Goal: Transaction & Acquisition: Purchase product/service

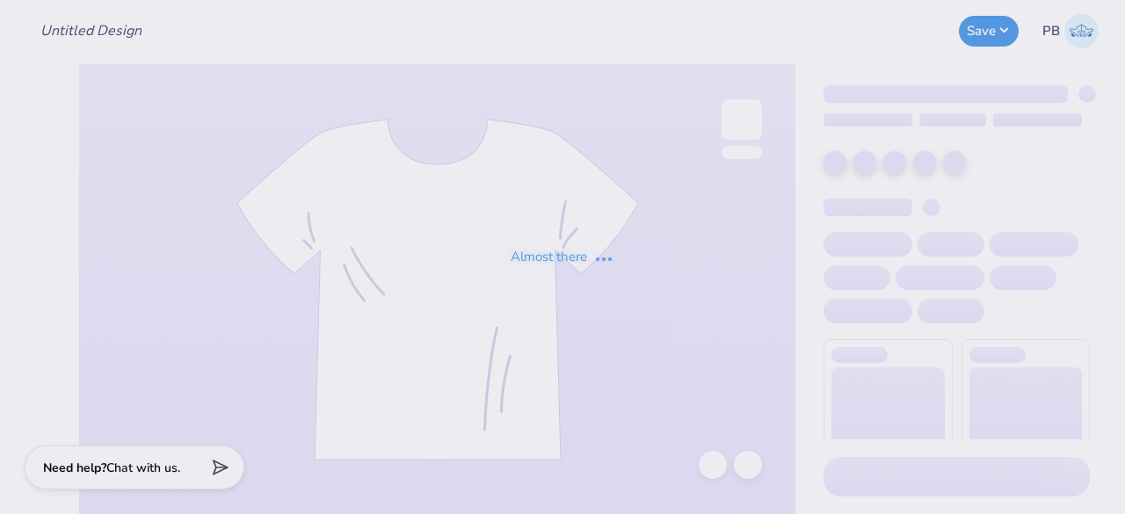
type input "Shirts"
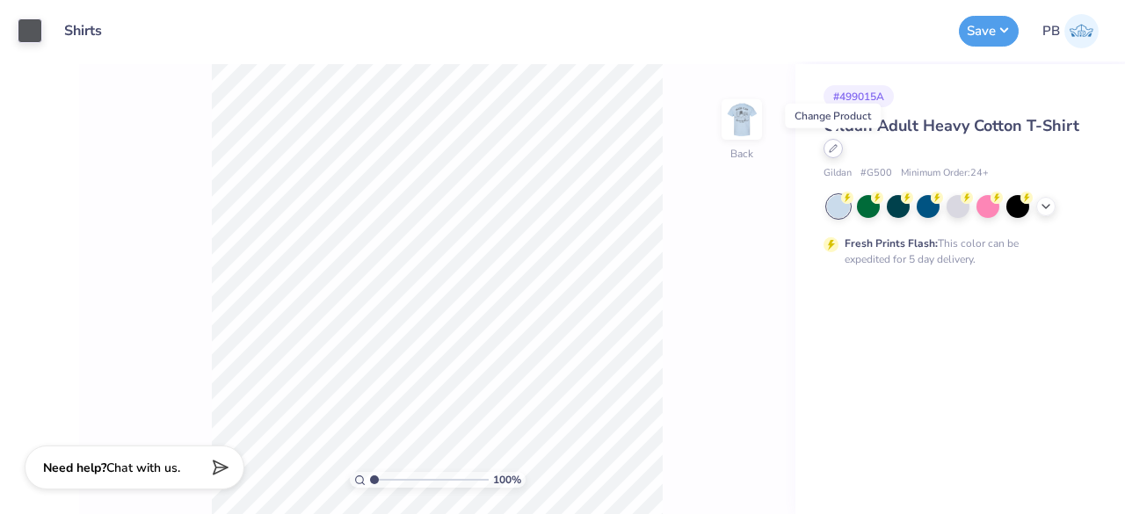
click at [831, 152] on icon at bounding box center [833, 148] width 9 height 9
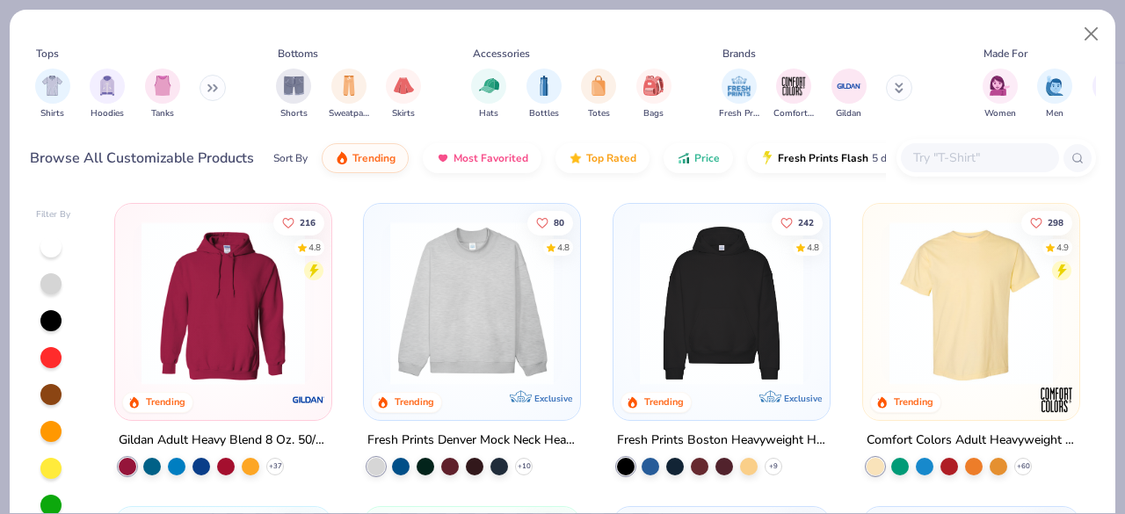
click at [969, 148] on input "text" at bounding box center [978, 158] width 135 height 20
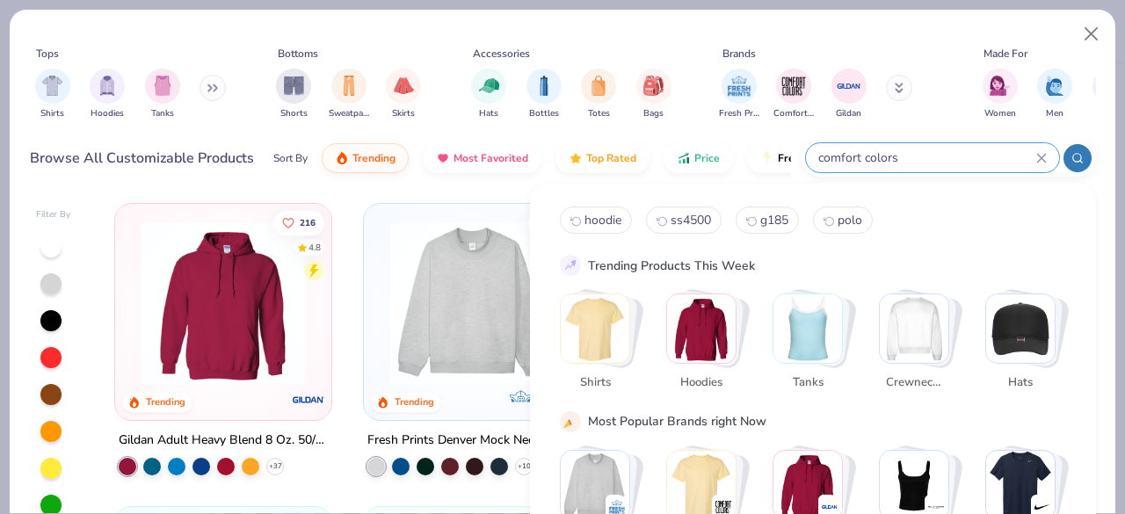
type input "comfort colors"
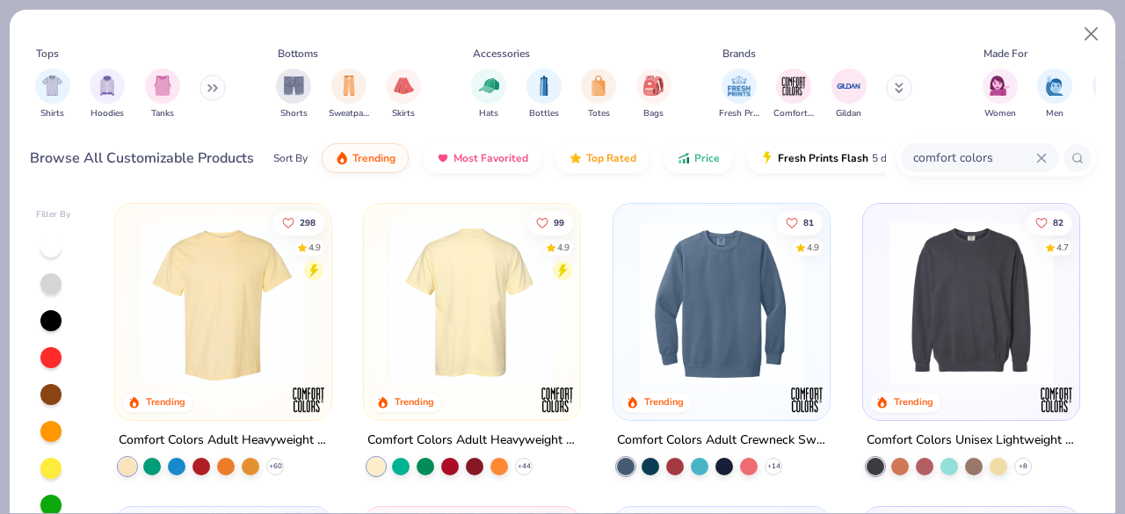
click at [473, 312] on img at bounding box center [471, 302] width 181 height 163
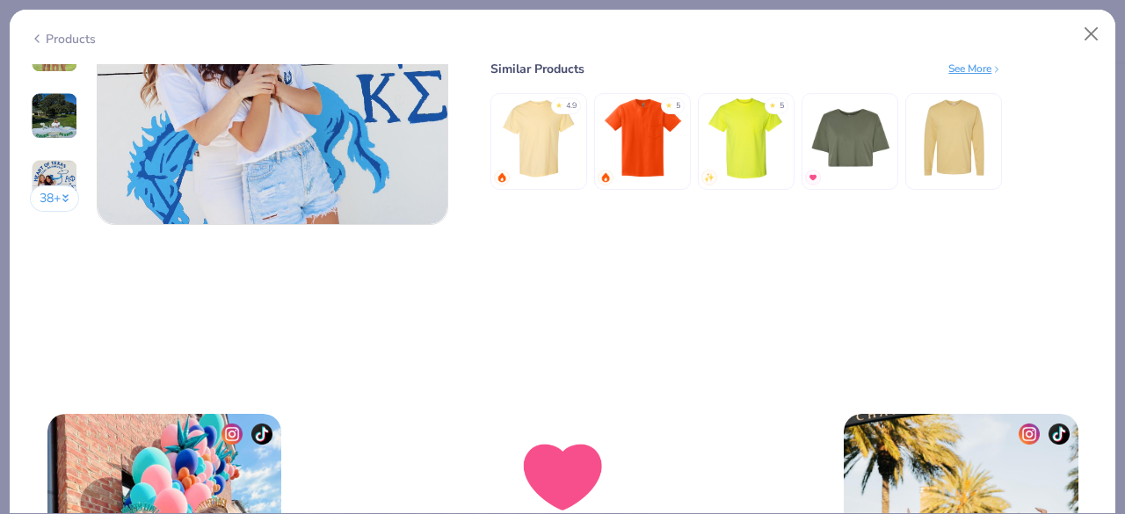
scroll to position [2164, 0]
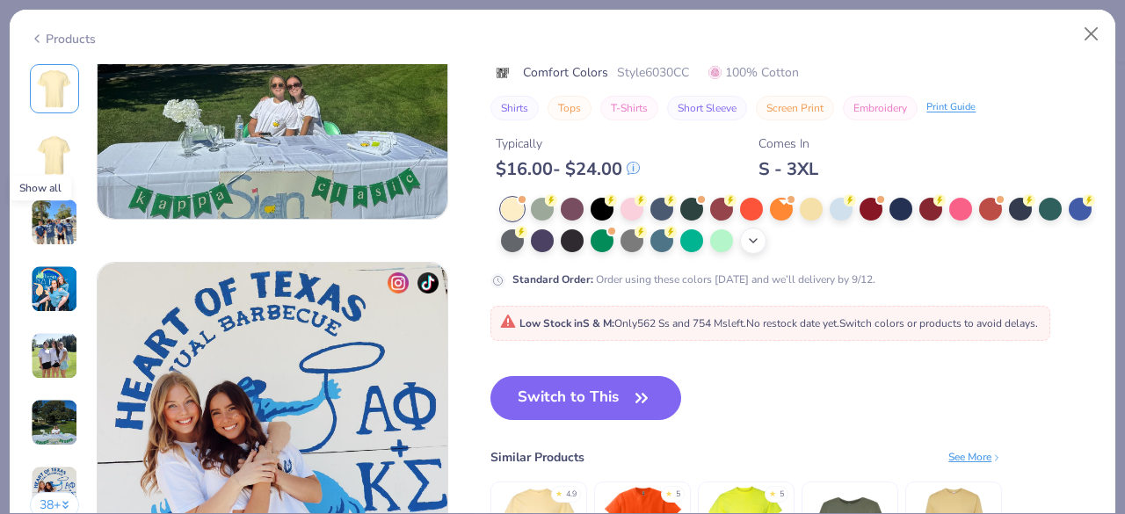
click at [760, 234] on icon at bounding box center [753, 241] width 14 height 14
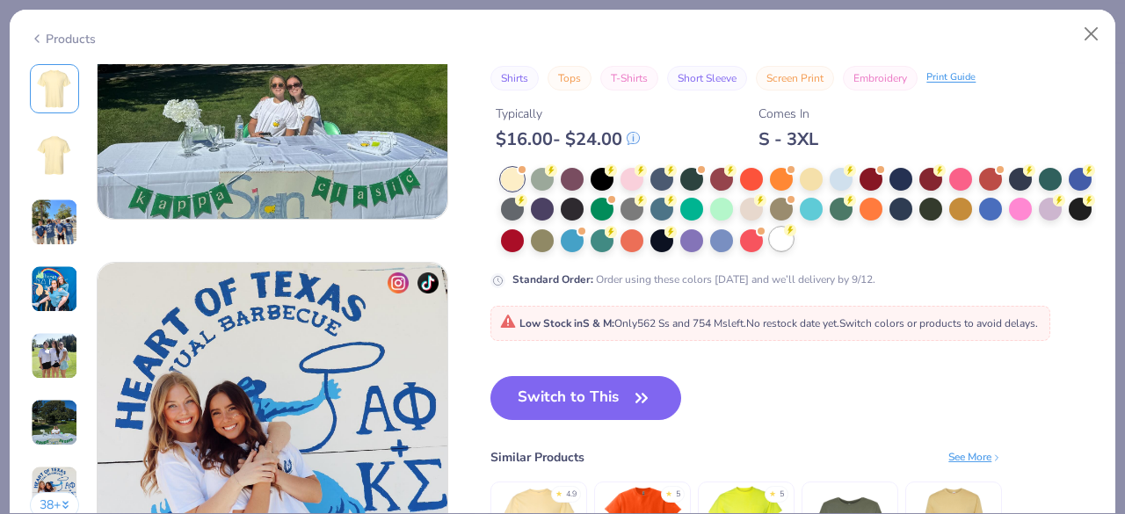
click at [793, 228] on div at bounding box center [781, 239] width 23 height 23
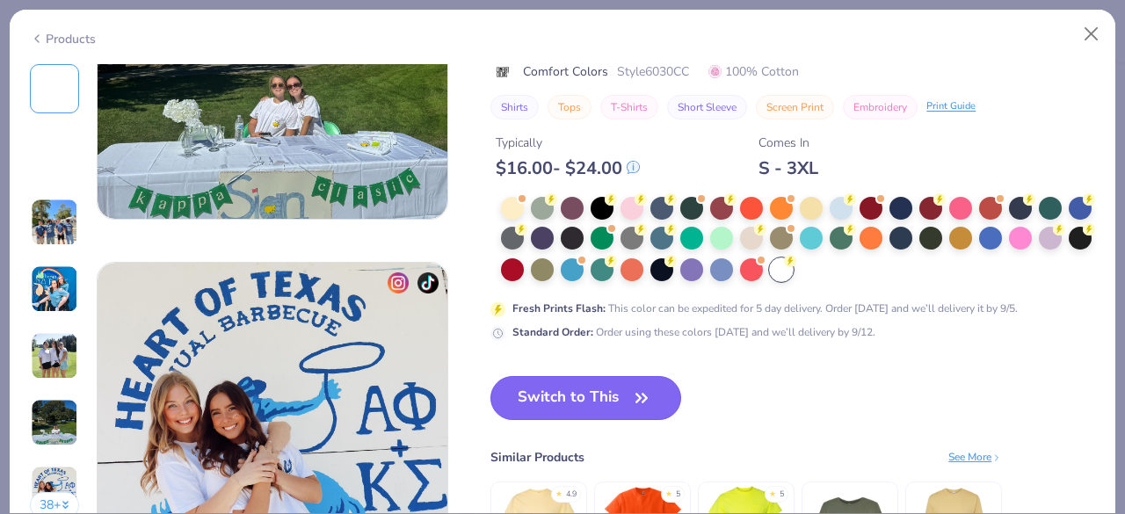
click at [594, 402] on button "Switch to This" at bounding box center [585, 398] width 191 height 44
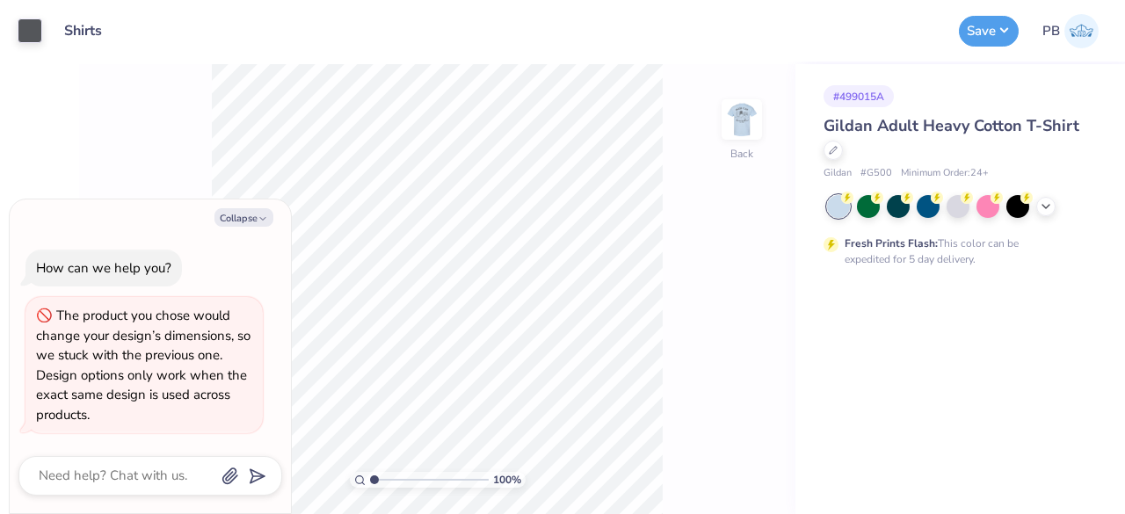
type textarea "x"
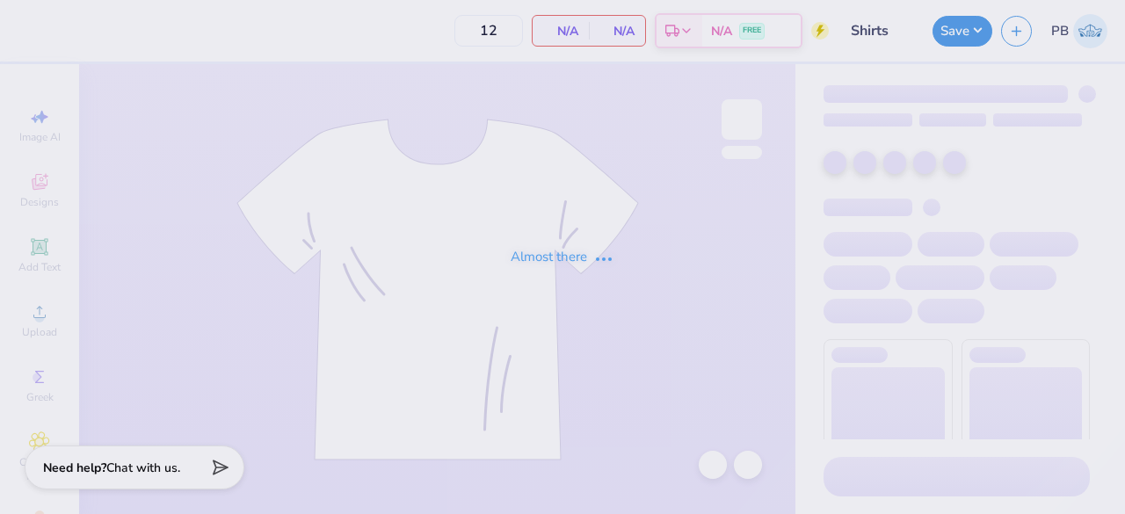
type input "Shirts"
type input "30"
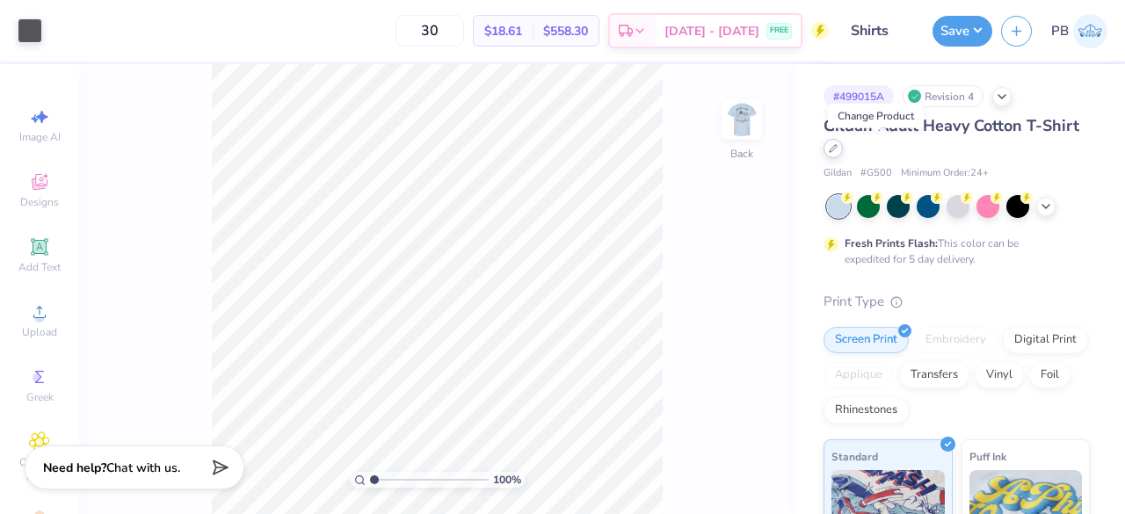
click at [843, 145] on div at bounding box center [832, 148] width 19 height 19
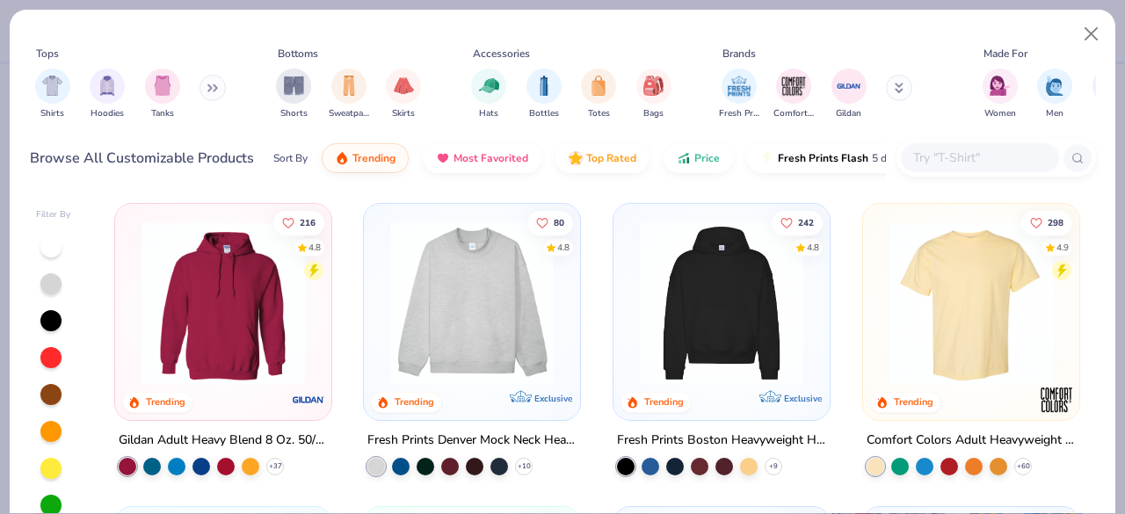
click at [949, 156] on input "text" at bounding box center [978, 158] width 135 height 20
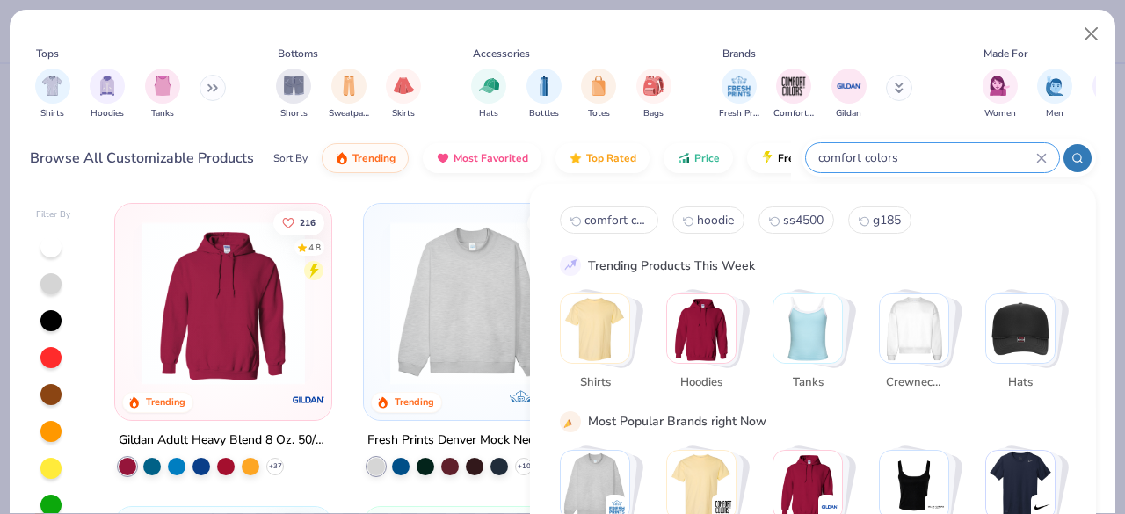
type input "comfort colors"
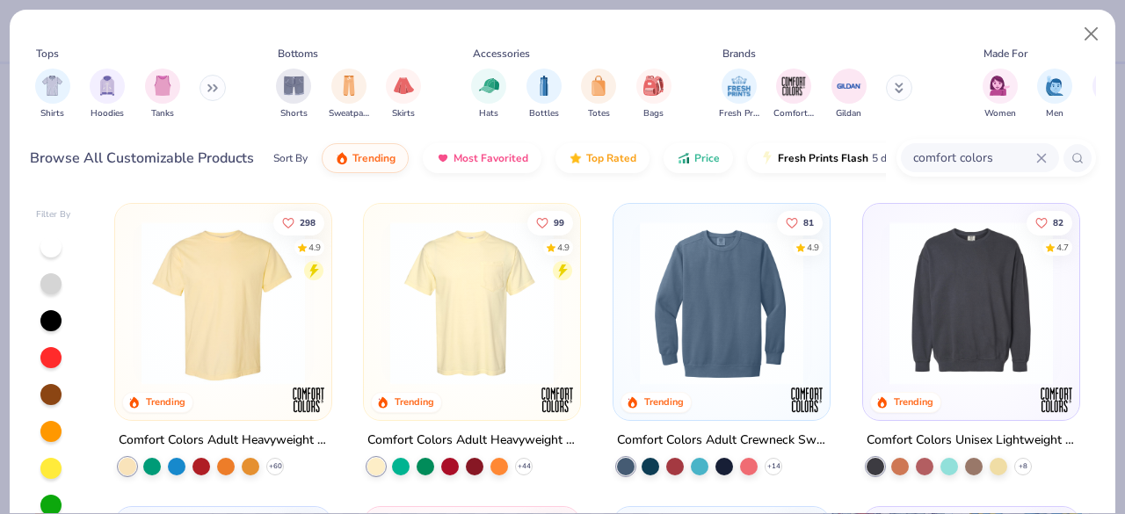
click at [485, 338] on img at bounding box center [471, 302] width 181 height 163
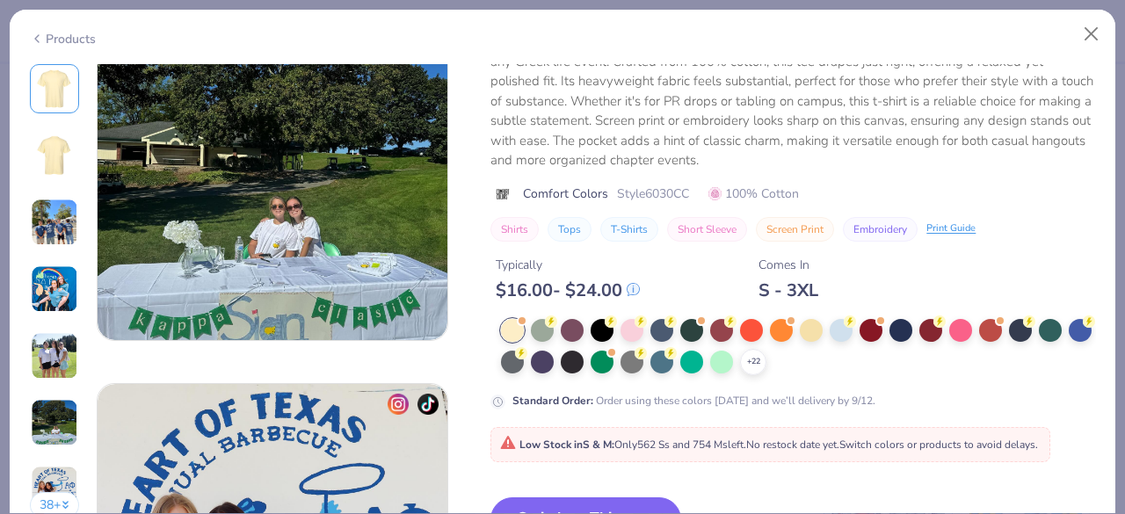
scroll to position [2037, 0]
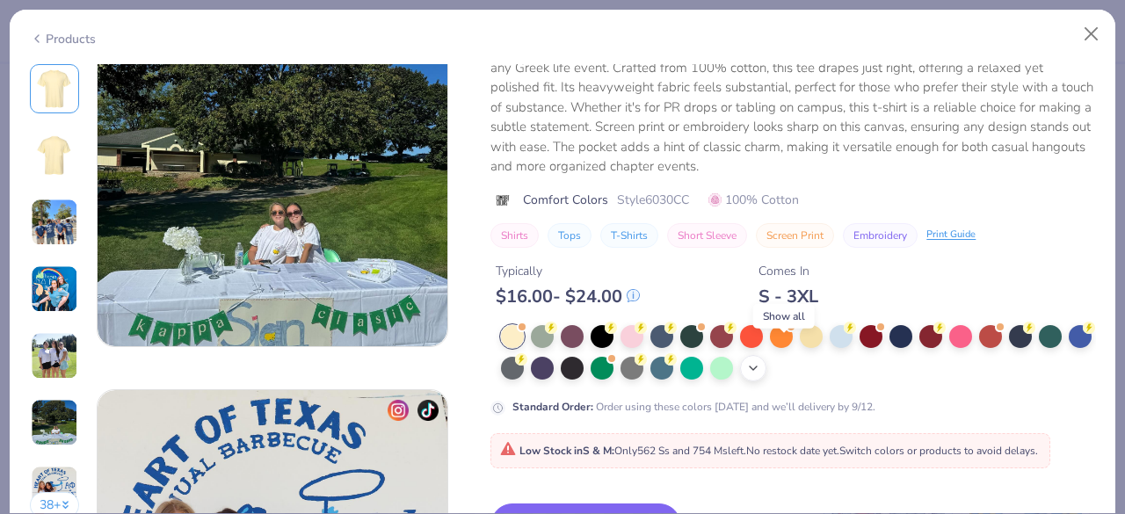
click at [760, 361] on icon at bounding box center [753, 368] width 14 height 14
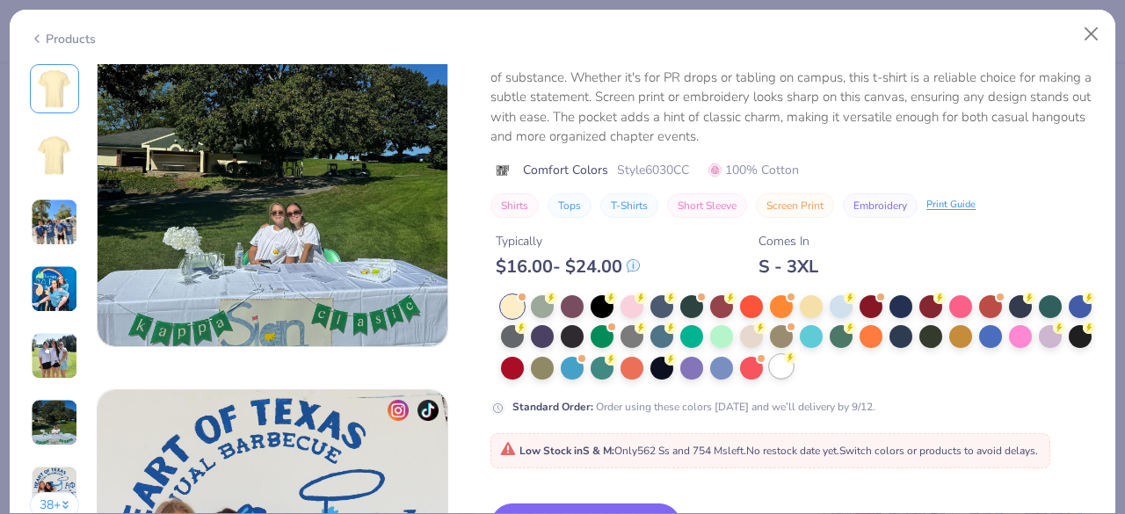
click at [793, 355] on div at bounding box center [781, 366] width 23 height 23
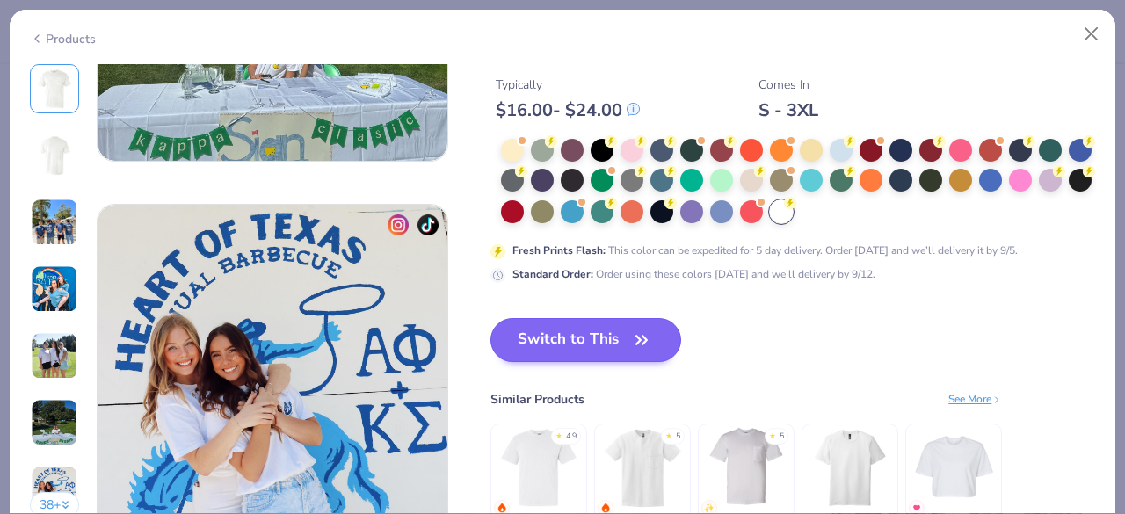
scroll to position [2221, 0]
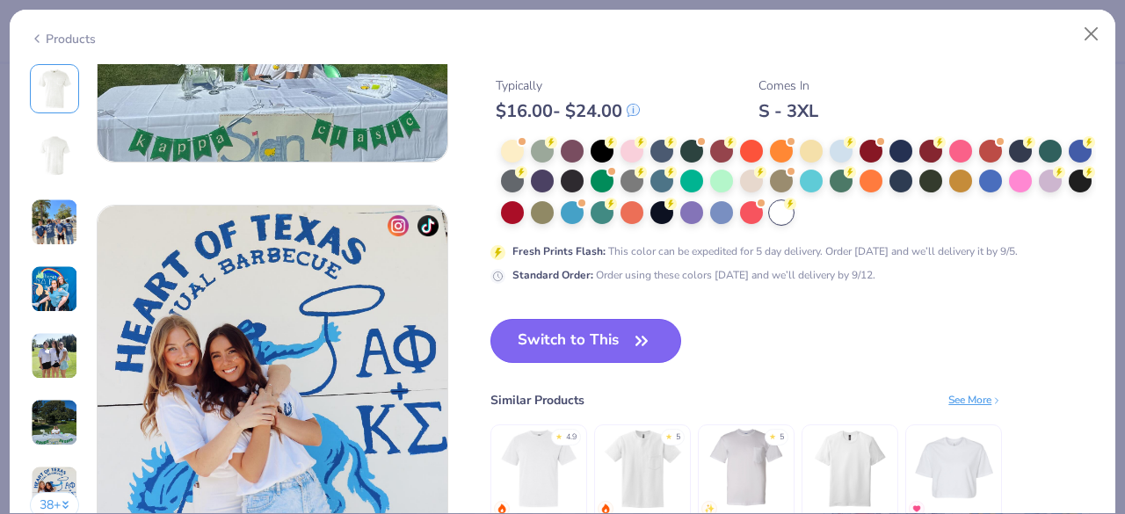
click at [628, 335] on button "Switch to This" at bounding box center [585, 341] width 191 height 44
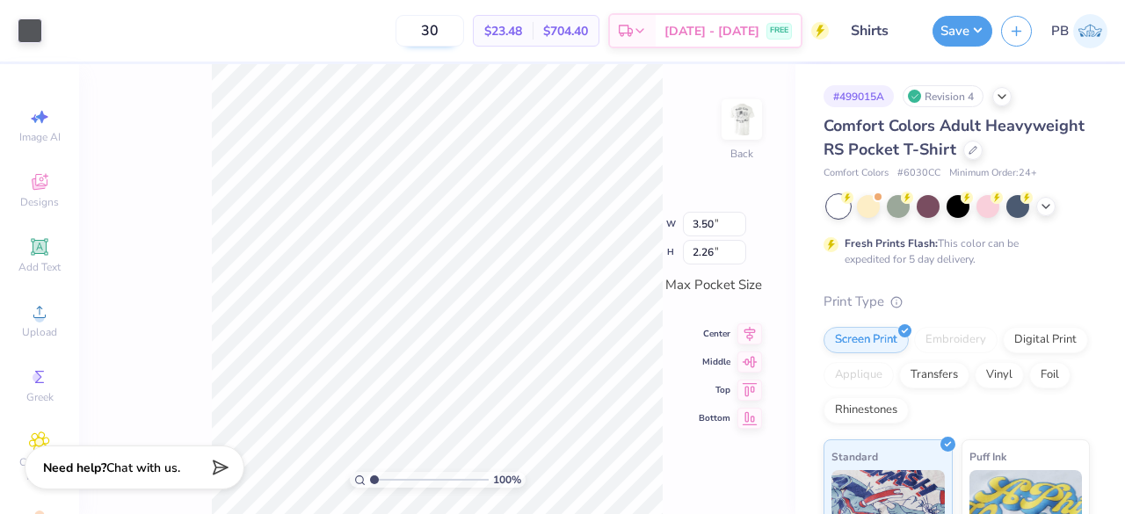
click at [464, 38] on input "30" at bounding box center [429, 31] width 69 height 32
click at [454, 38] on input "60" at bounding box center [420, 31] width 69 height 32
type input "60"
click at [974, 40] on button "Save" at bounding box center [962, 28] width 60 height 31
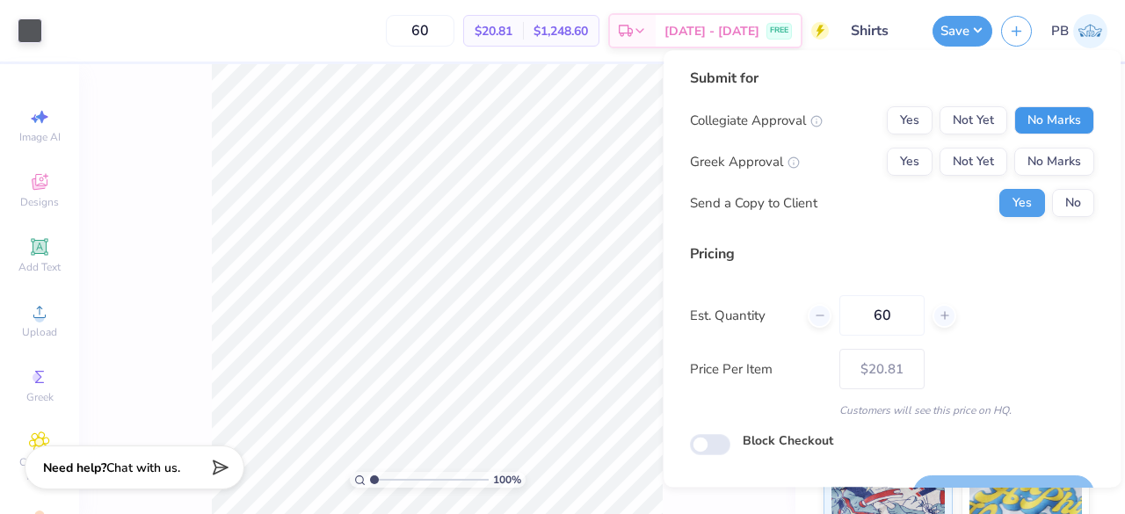
click at [1061, 126] on button "No Marks" at bounding box center [1054, 120] width 80 height 28
click at [1055, 164] on button "No Marks" at bounding box center [1054, 162] width 80 height 28
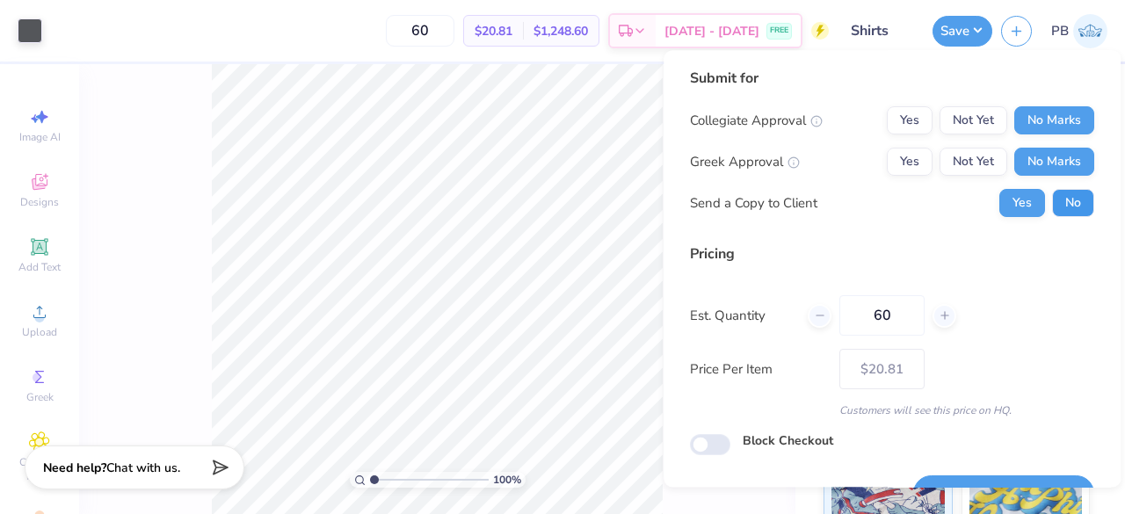
click at [1056, 207] on button "No" at bounding box center [1073, 203] width 42 height 28
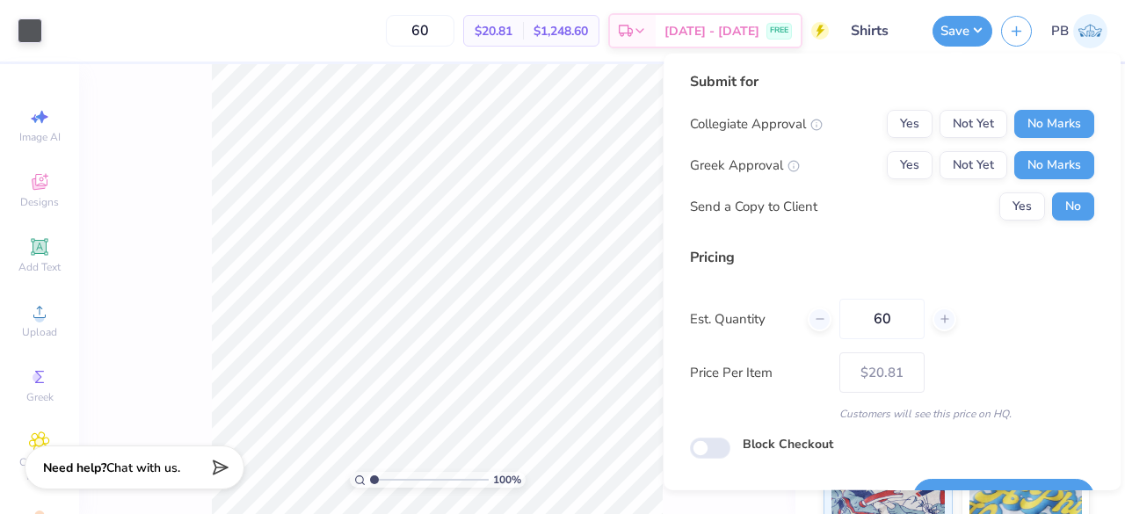
scroll to position [40, 0]
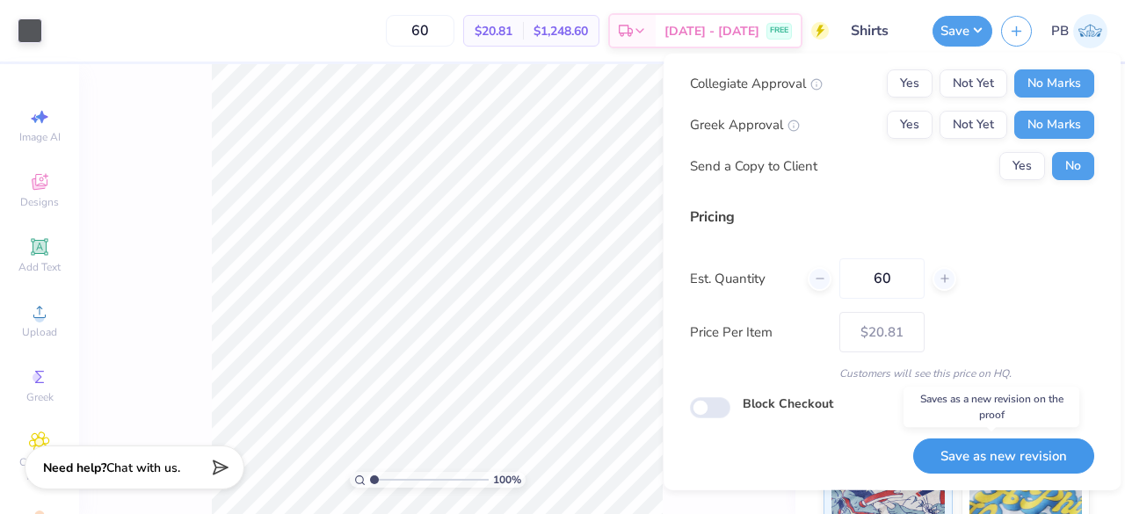
click at [1013, 445] on button "Save as new revision" at bounding box center [1003, 456] width 181 height 36
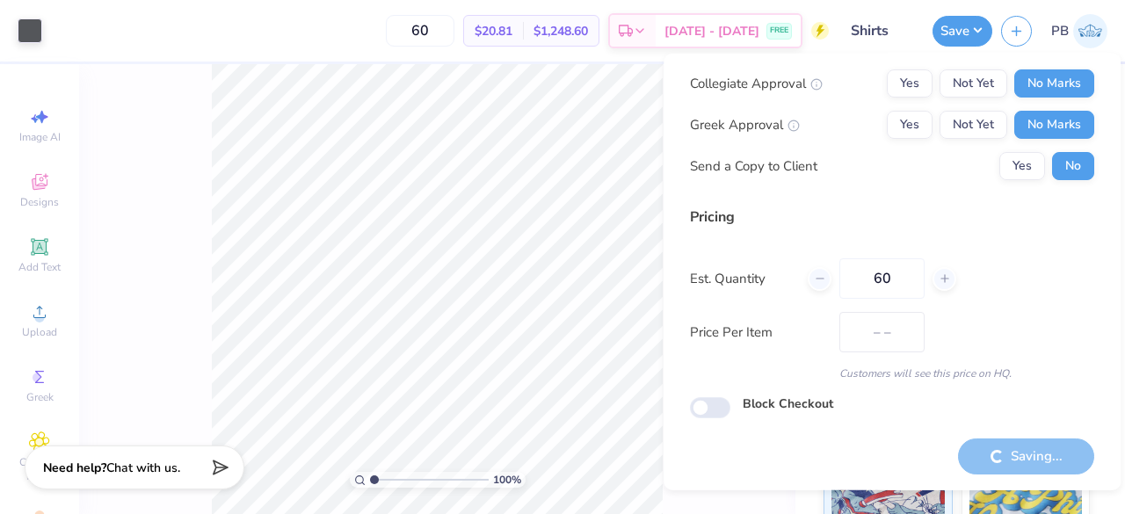
type input "$20.81"
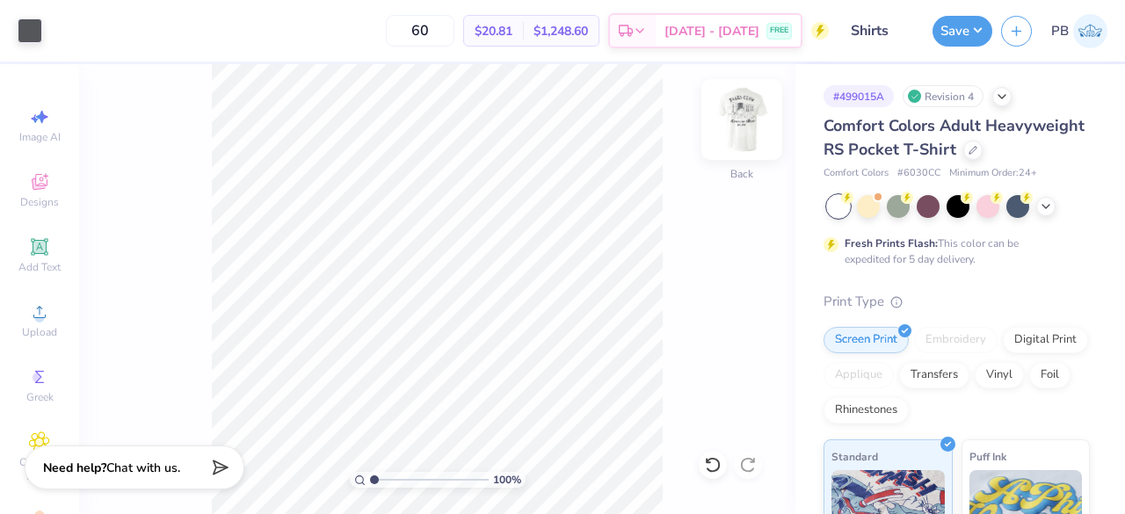
click at [742, 122] on img at bounding box center [741, 119] width 70 height 70
click at [951, 31] on button "Save" at bounding box center [962, 28] width 60 height 31
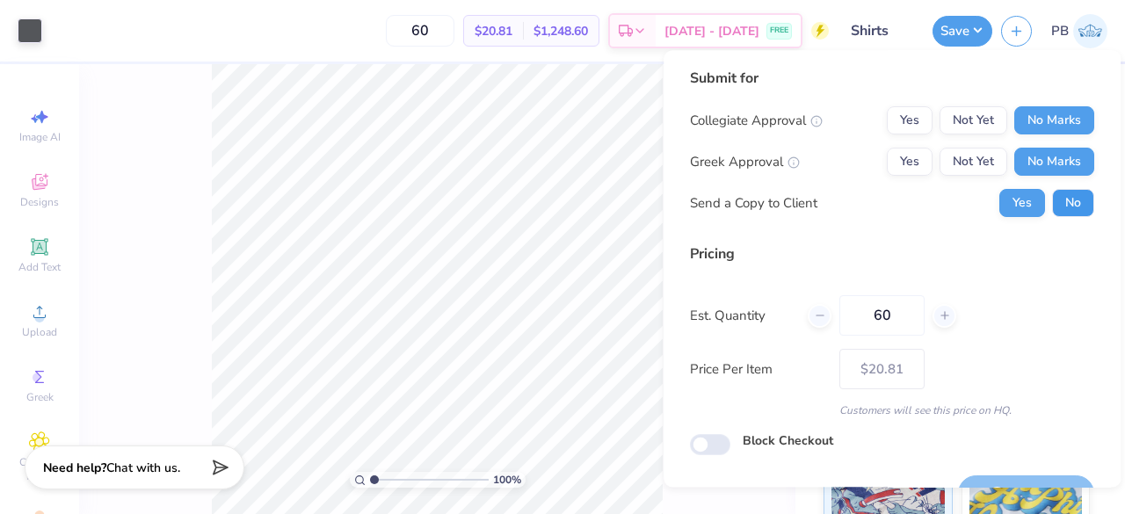
click at [1060, 206] on button "No" at bounding box center [1073, 203] width 42 height 28
click at [968, 119] on body "Art colors 60 $20.81 Per Item $1,248.60 Total Est. Delivery Sep 9 - 12 FREE Des…" at bounding box center [562, 257] width 1125 height 514
type input "– –"
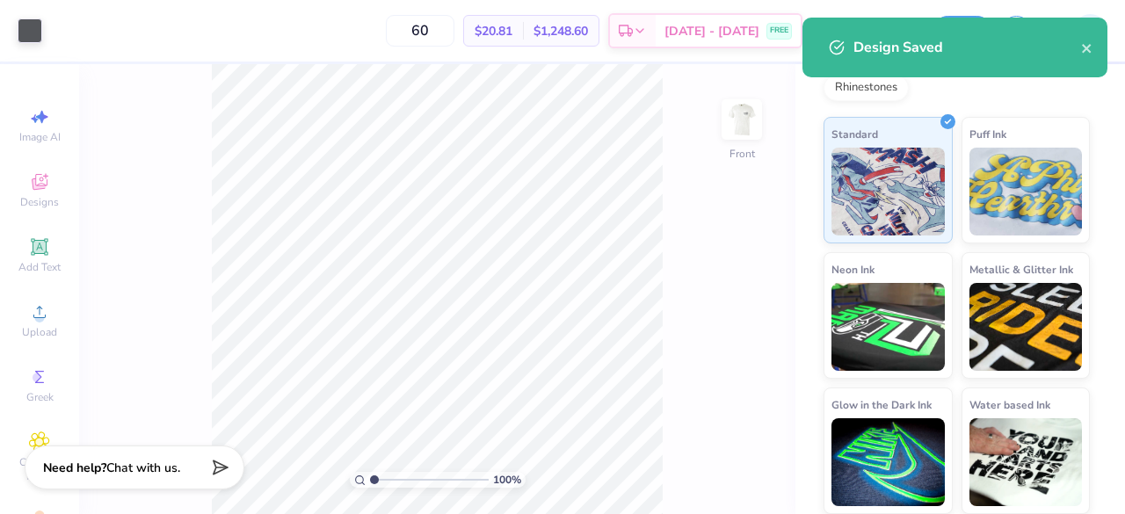
scroll to position [345, 0]
drag, startPoint x: 968, startPoint y: 119, endPoint x: 900, endPoint y: 222, distance: 124.3
click at [900, 222] on div "Art colors 60 $20.81 Per Item $1,248.60 Total Est. Delivery Sep 9 - 12 FREE Des…" at bounding box center [562, 257] width 1125 height 514
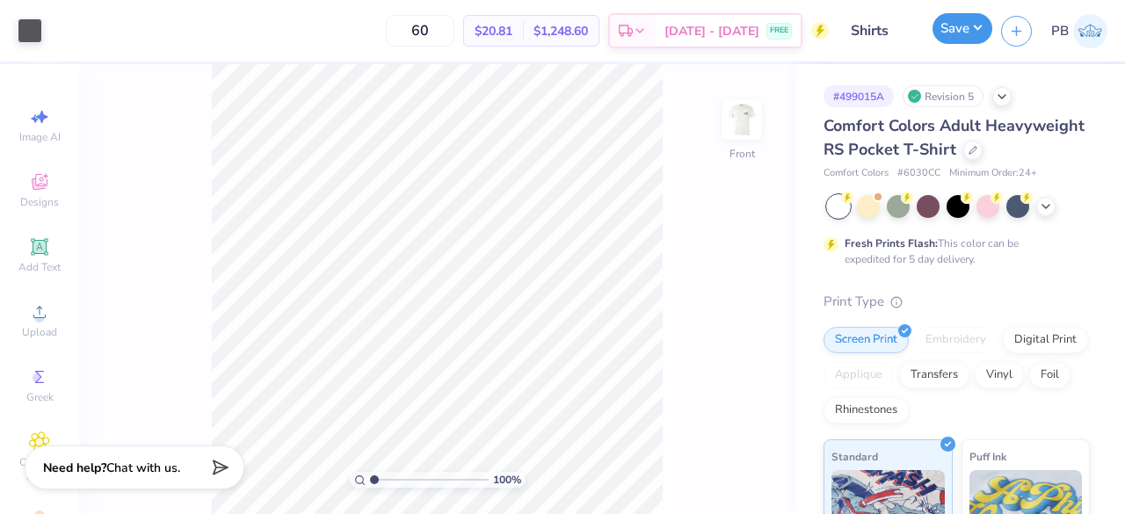
click at [960, 27] on button "Save" at bounding box center [962, 28] width 60 height 31
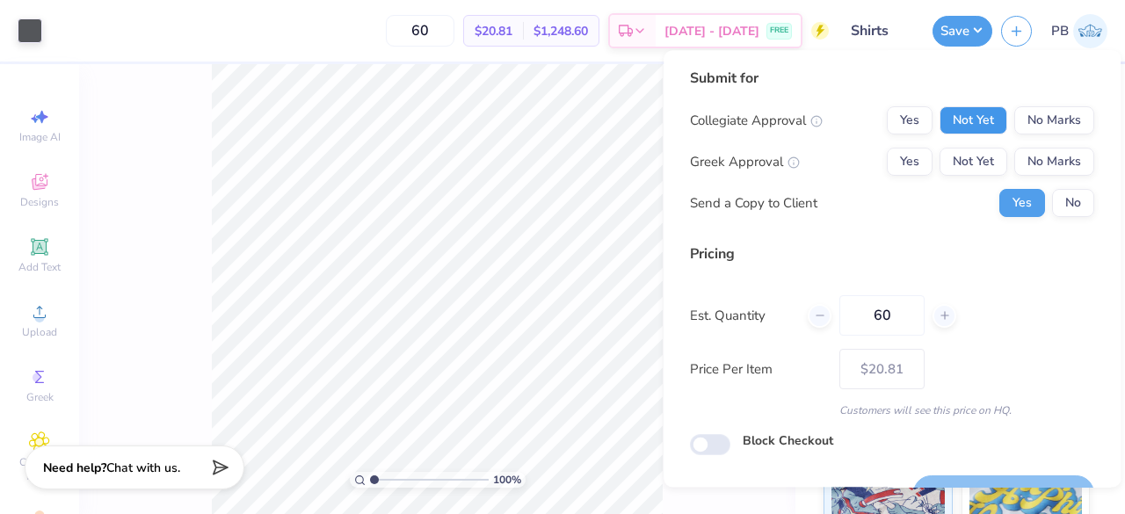
click at [986, 127] on button "Not Yet" at bounding box center [973, 120] width 68 height 28
click at [1044, 171] on button "No Marks" at bounding box center [1054, 162] width 80 height 28
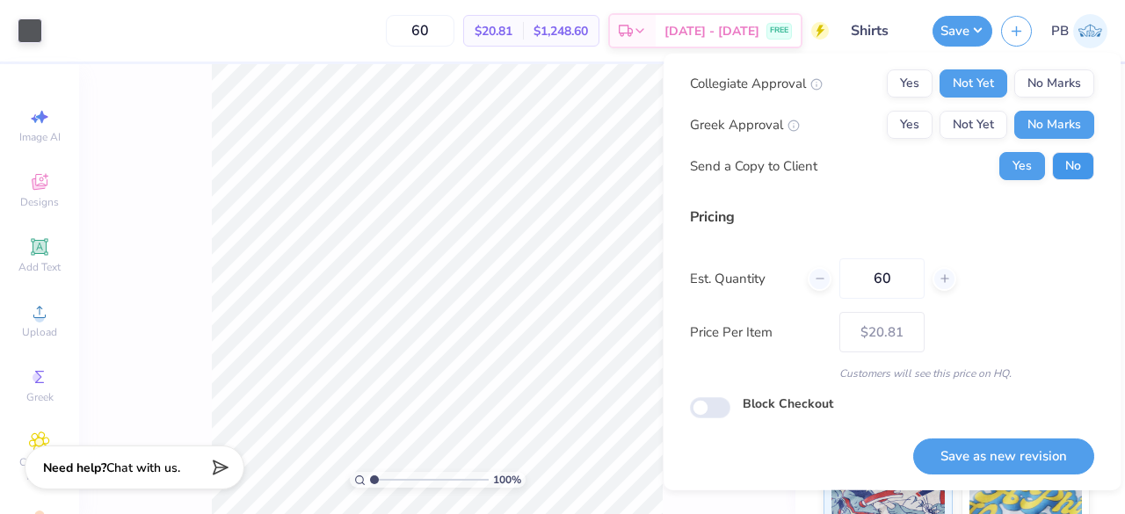
click at [1075, 160] on button "No" at bounding box center [1073, 166] width 42 height 28
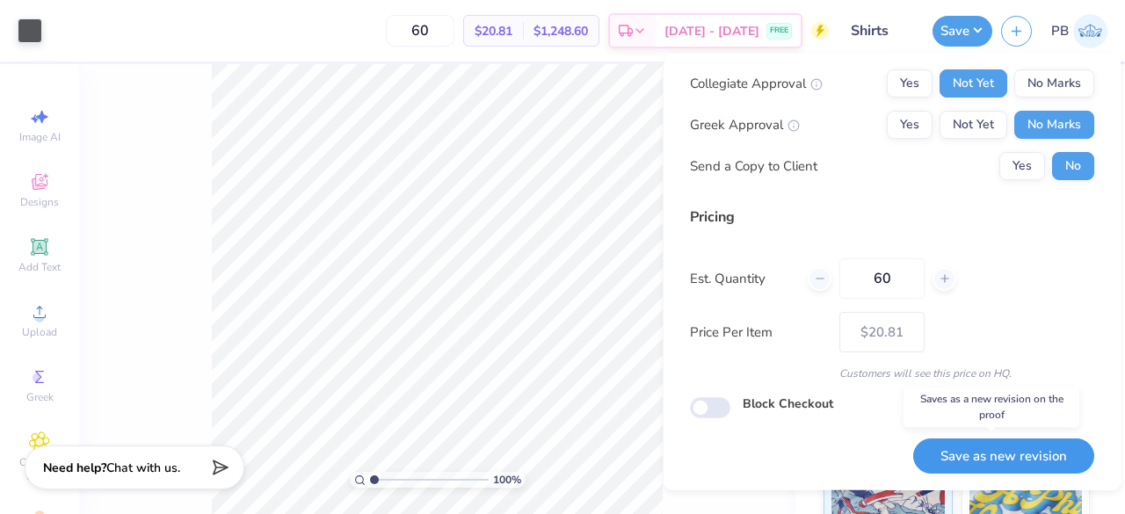
click at [1007, 450] on button "Save as new revision" at bounding box center [1003, 456] width 181 height 36
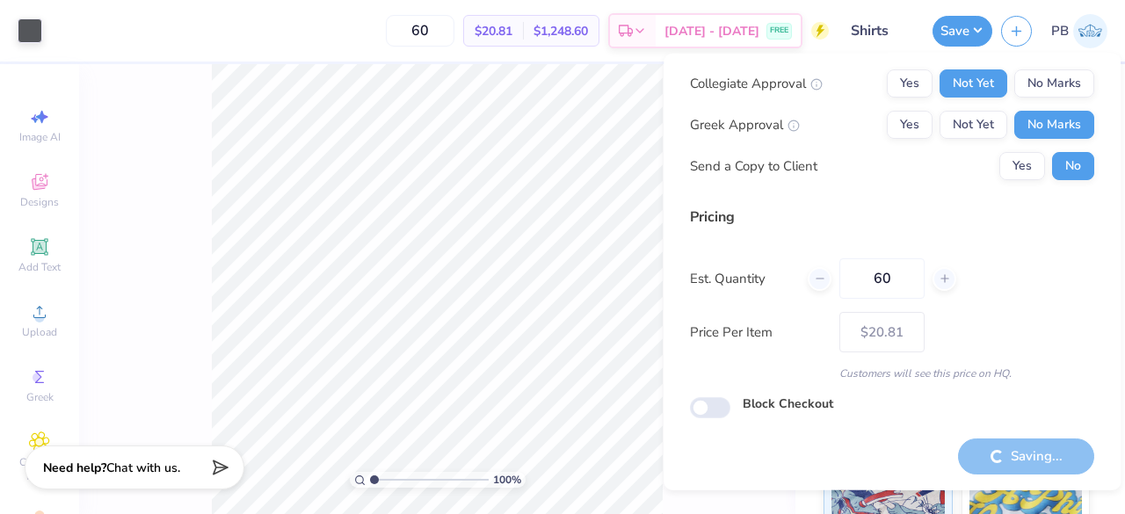
type input "– –"
